Goal: Task Accomplishment & Management: Manage account settings

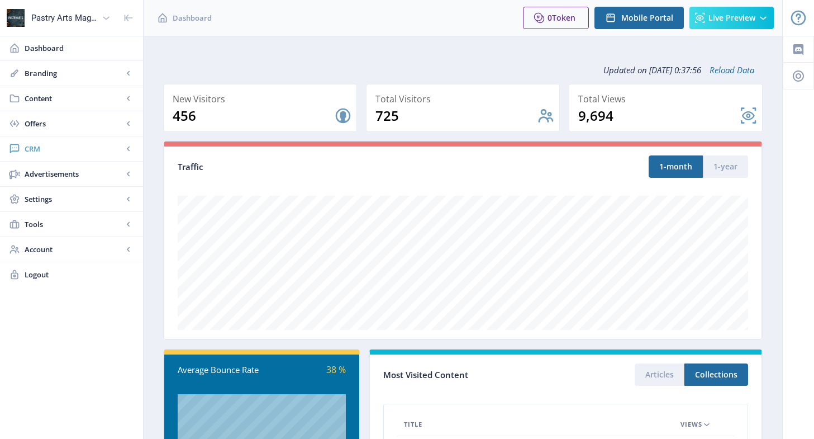
click at [41, 145] on span "CRM" at bounding box center [74, 148] width 98 height 11
click at [62, 174] on span "Readers" at bounding box center [84, 173] width 96 height 11
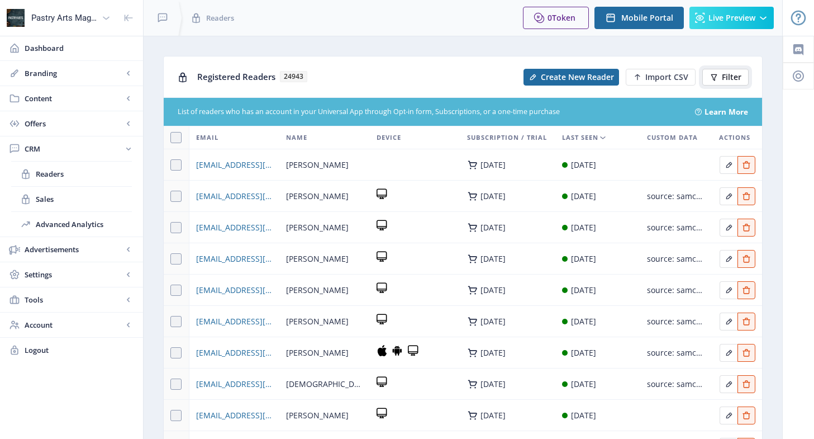
click at [715, 76] on icon at bounding box center [714, 77] width 6 height 7
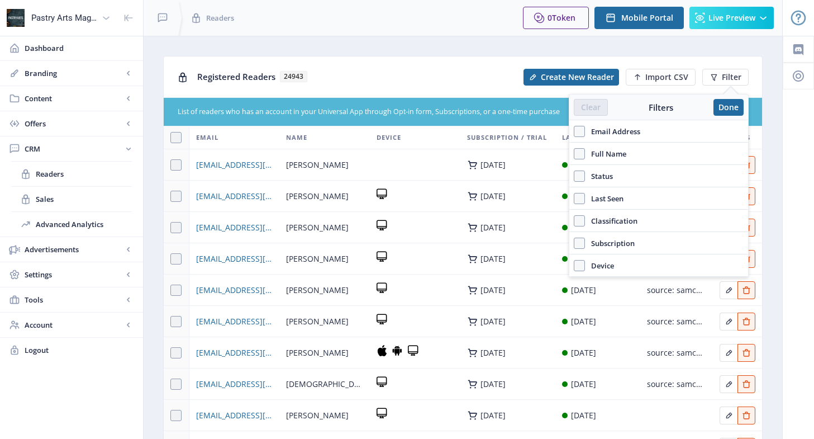
click at [641, 130] on label "Email Address" at bounding box center [659, 131] width 170 height 13
click at [574, 131] on input "Email Address" at bounding box center [574, 131] width 1 height 1
checkbox input "true"
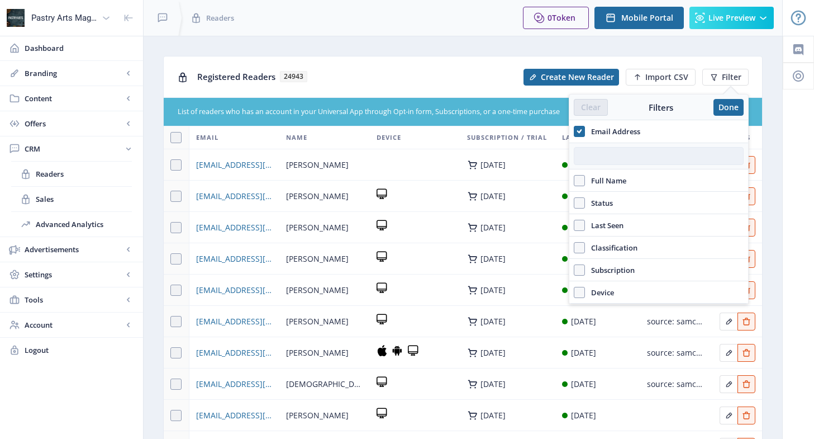
click at [640, 158] on input "text" at bounding box center [659, 156] width 170 height 18
paste input "[EMAIL_ADDRESS][DOMAIN_NAME]"
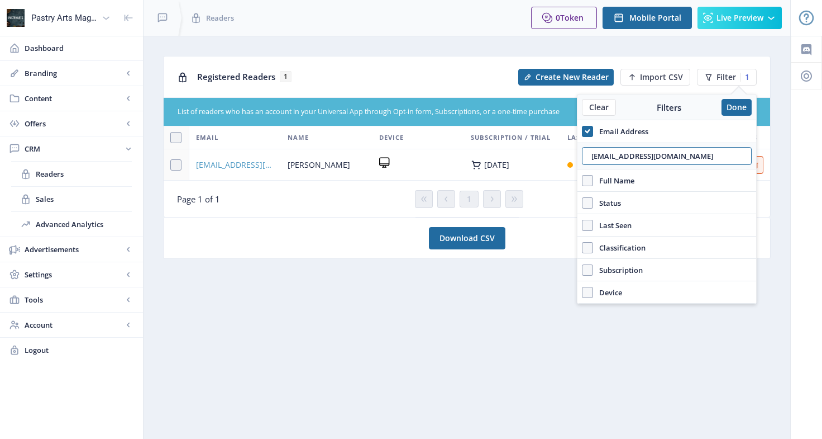
type input "[EMAIL_ADDRESS][DOMAIN_NAME]"
click at [236, 163] on span "[EMAIL_ADDRESS][DOMAIN_NAME]" at bounding box center [235, 164] width 78 height 13
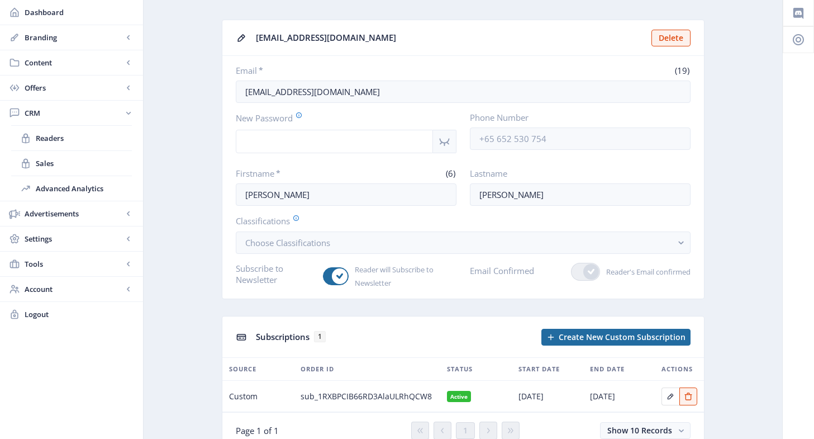
scroll to position [85, 0]
